Goal: Entertainment & Leisure: Consume media (video, audio)

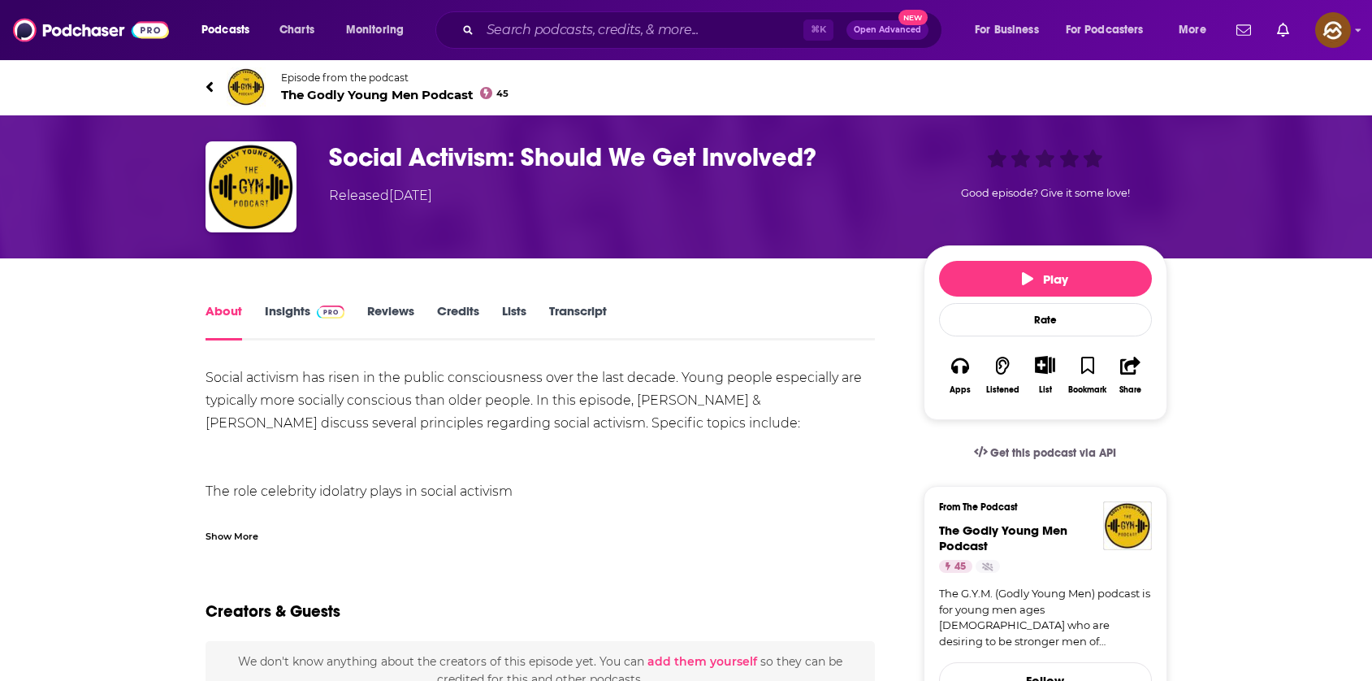
click at [220, 529] on div "Show More" at bounding box center [232, 534] width 53 height 15
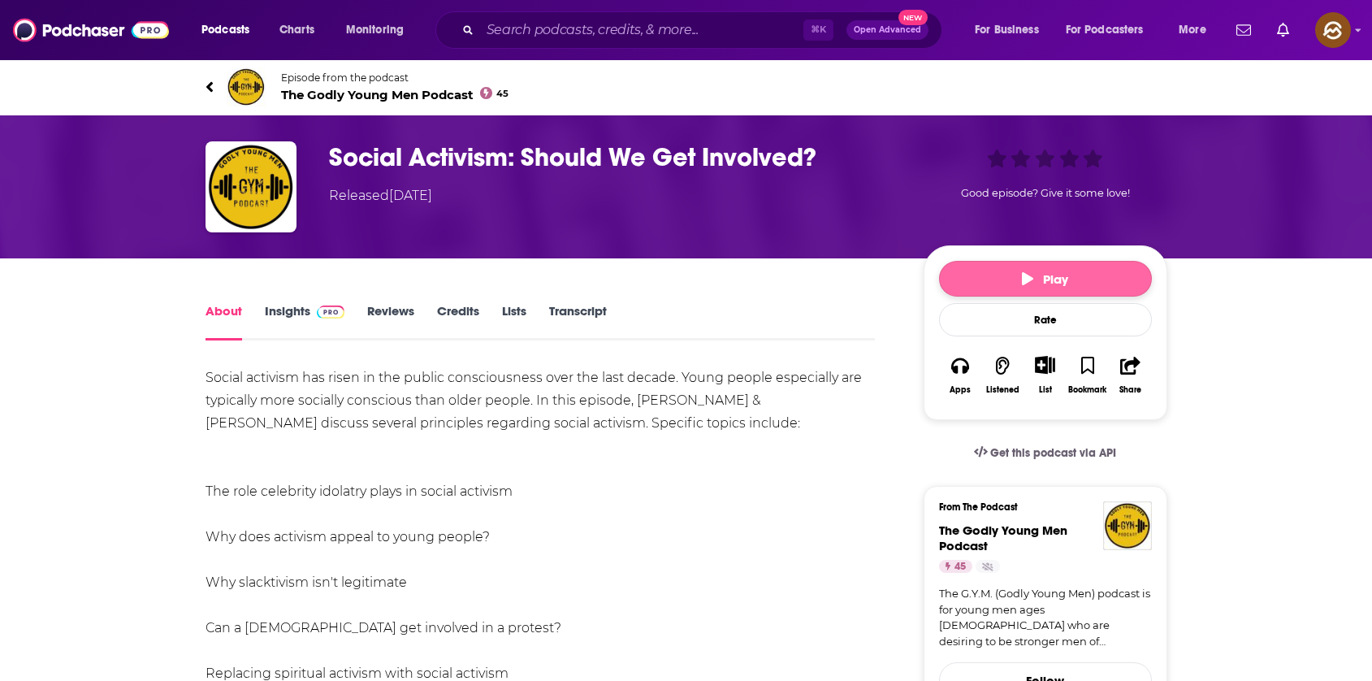
click at [983, 275] on button "Play" at bounding box center [1045, 279] width 213 height 36
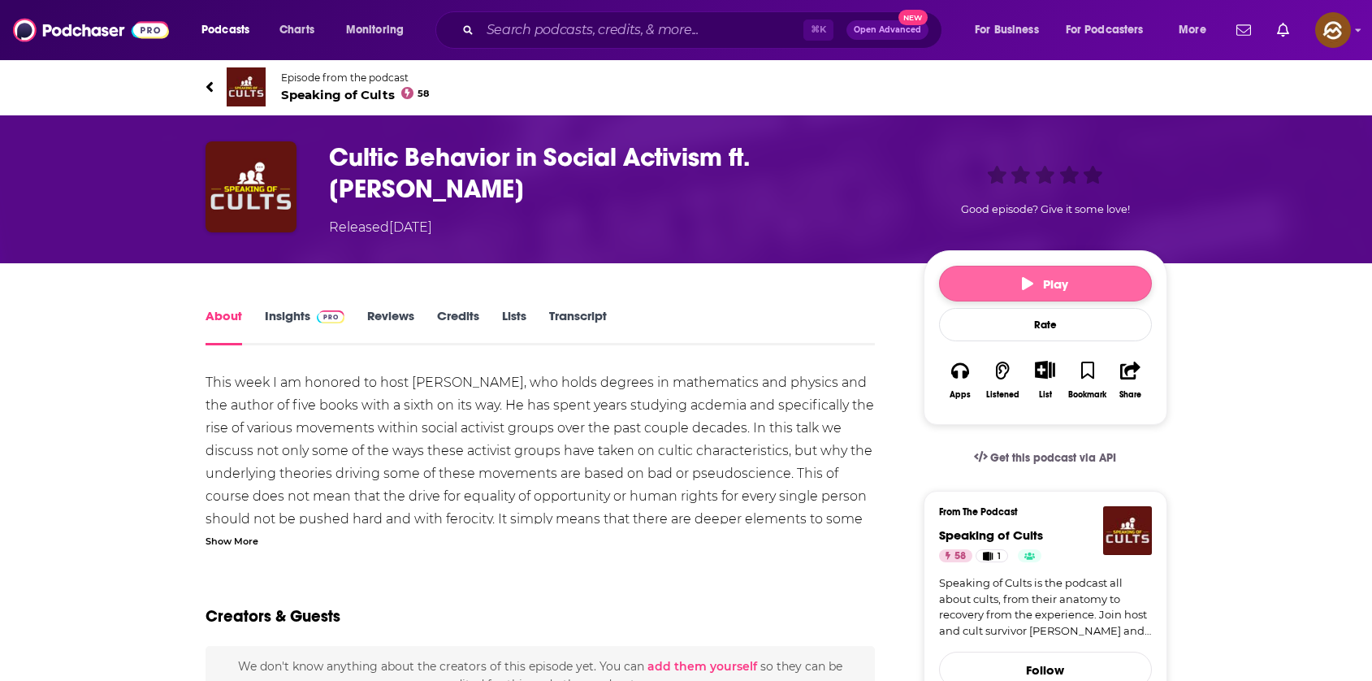
click at [998, 294] on button "Play" at bounding box center [1045, 284] width 213 height 36
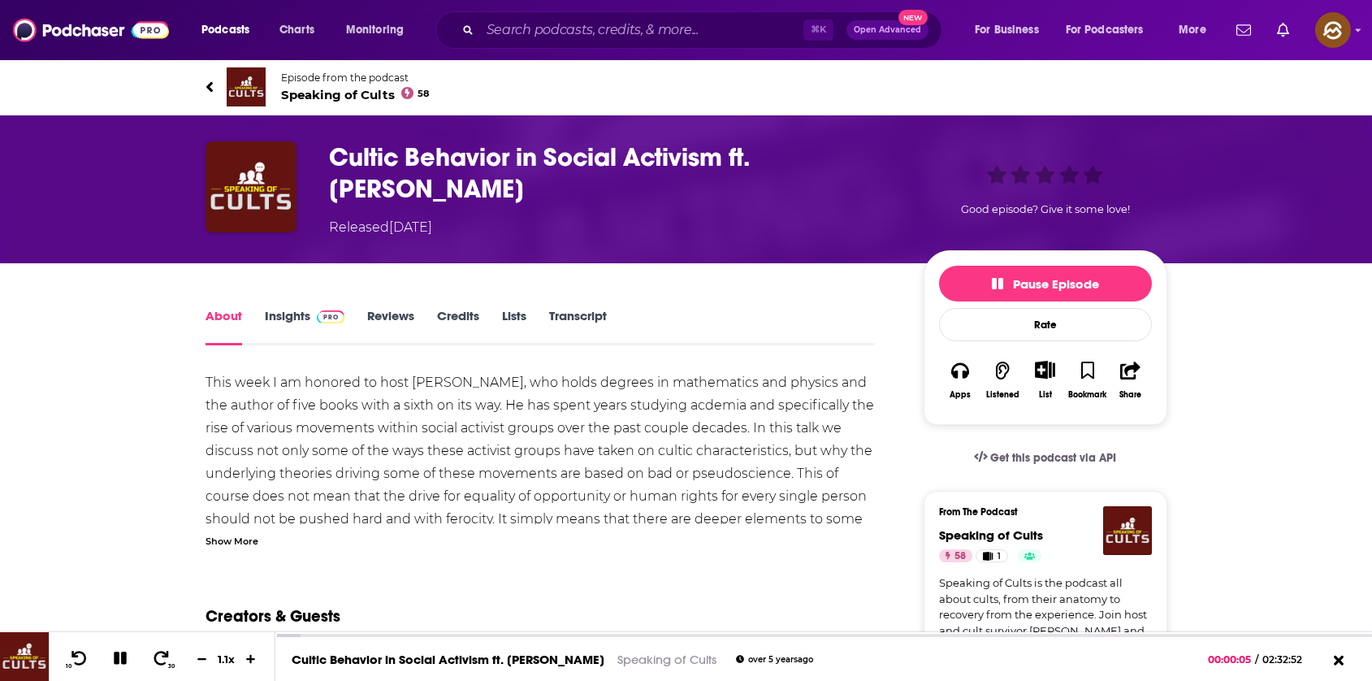
click at [245, 544] on div "Show More" at bounding box center [232, 539] width 53 height 15
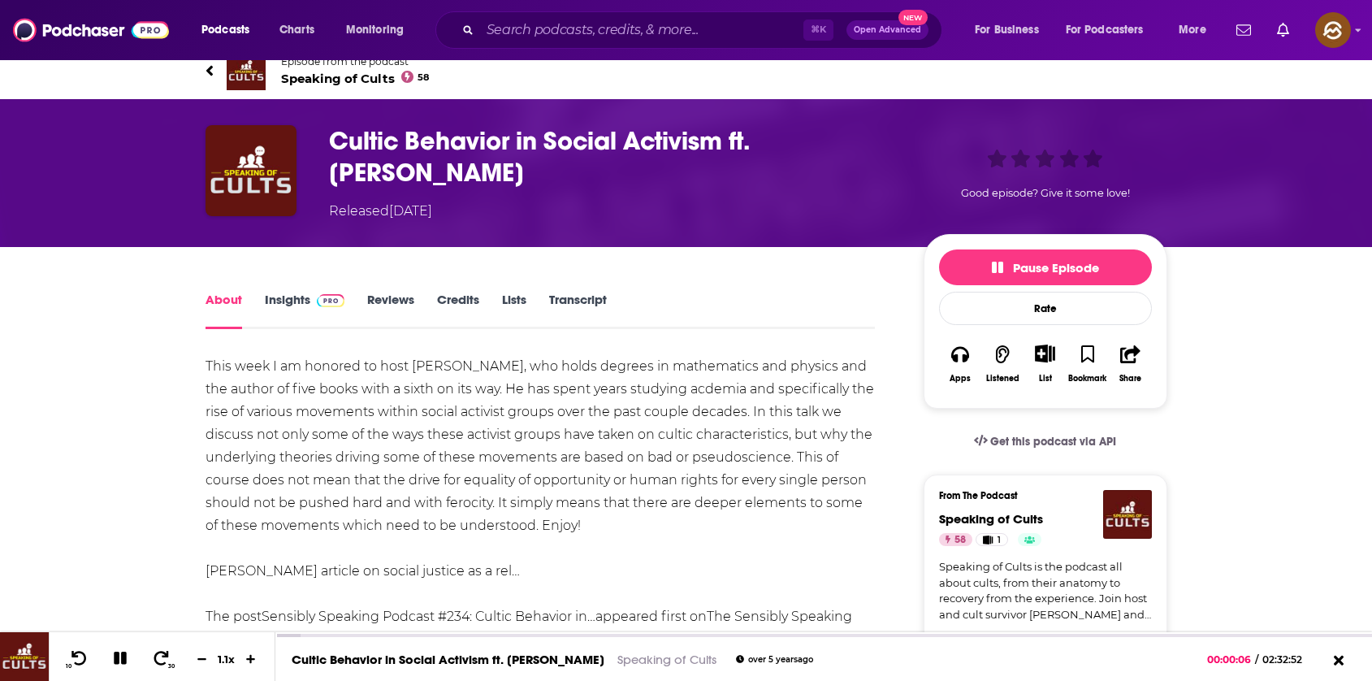
scroll to position [17, 0]
